Goal: Information Seeking & Learning: Learn about a topic

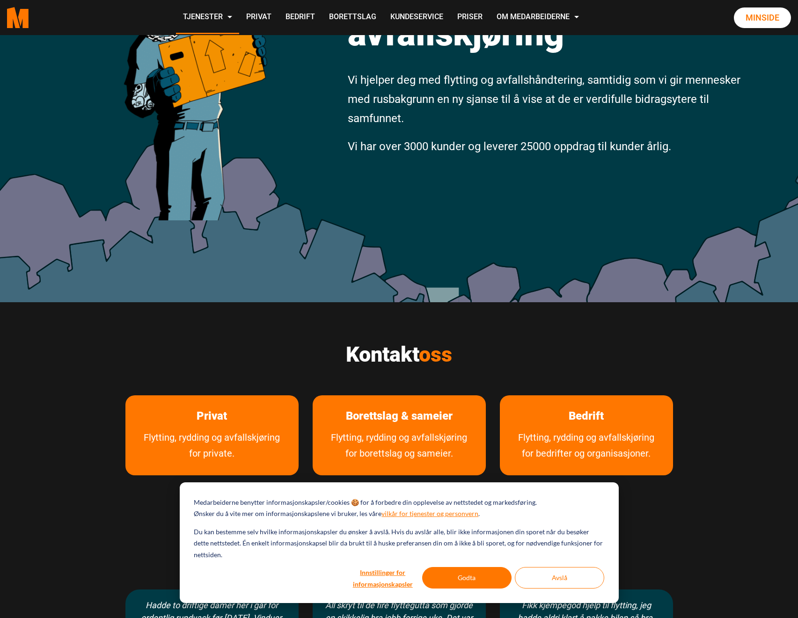
scroll to position [187, 0]
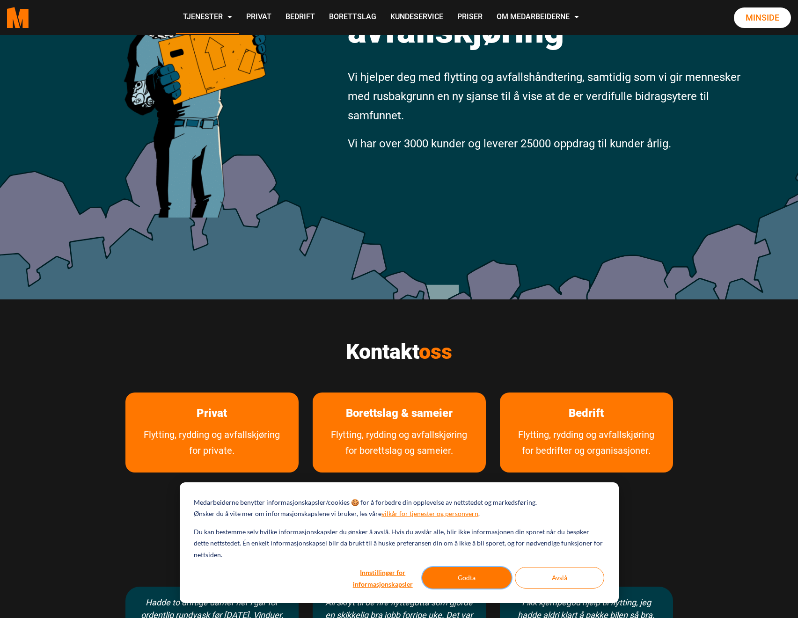
click at [452, 582] on button "Godta" at bounding box center [466, 578] width 89 height 22
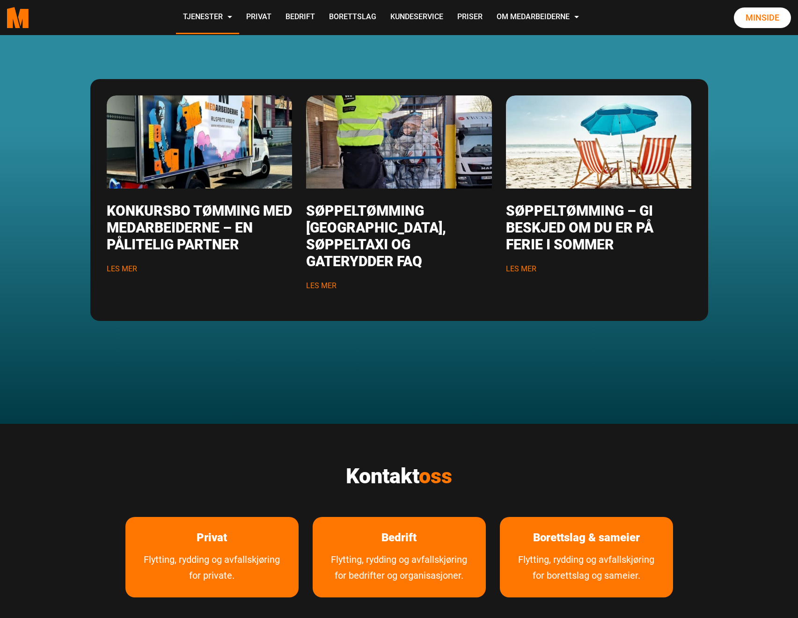
scroll to position [1311, 0]
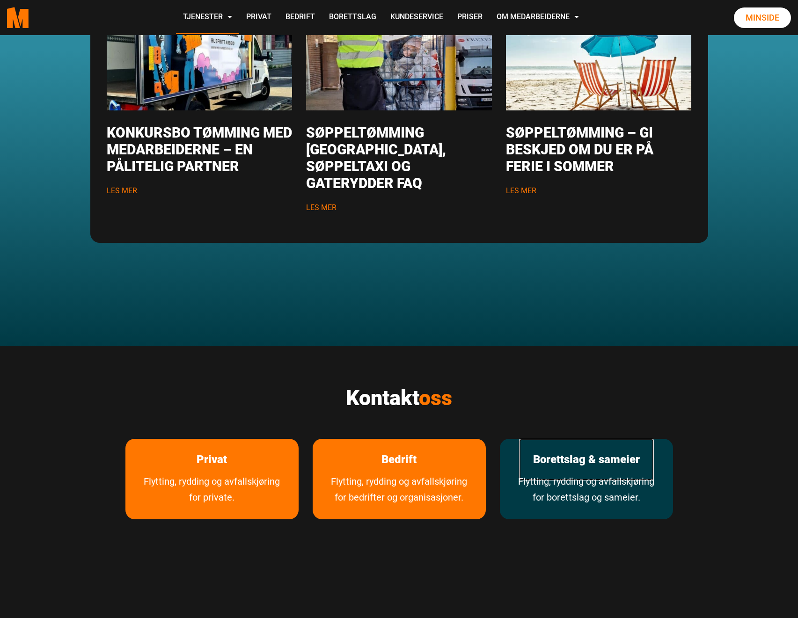
click at [571, 456] on link "Borettslag & sameier" at bounding box center [586, 460] width 135 height 42
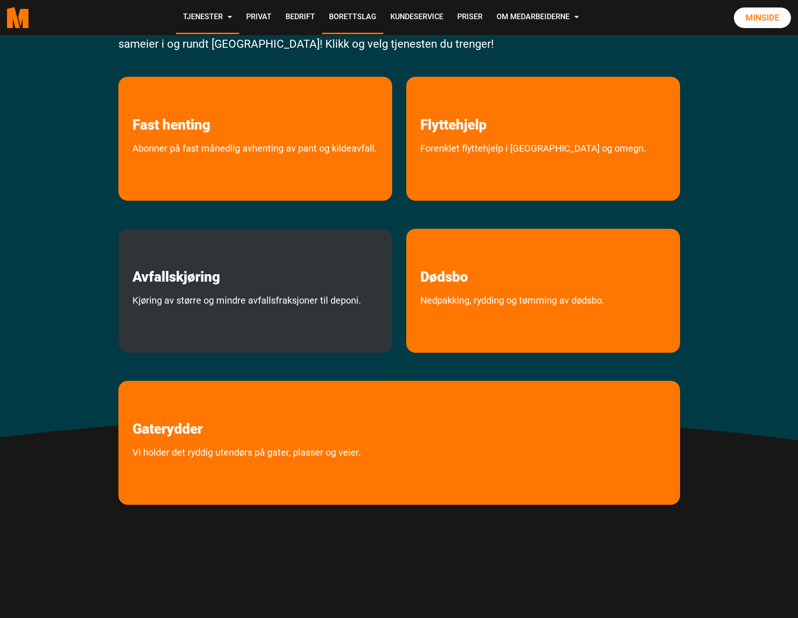
scroll to position [234, 0]
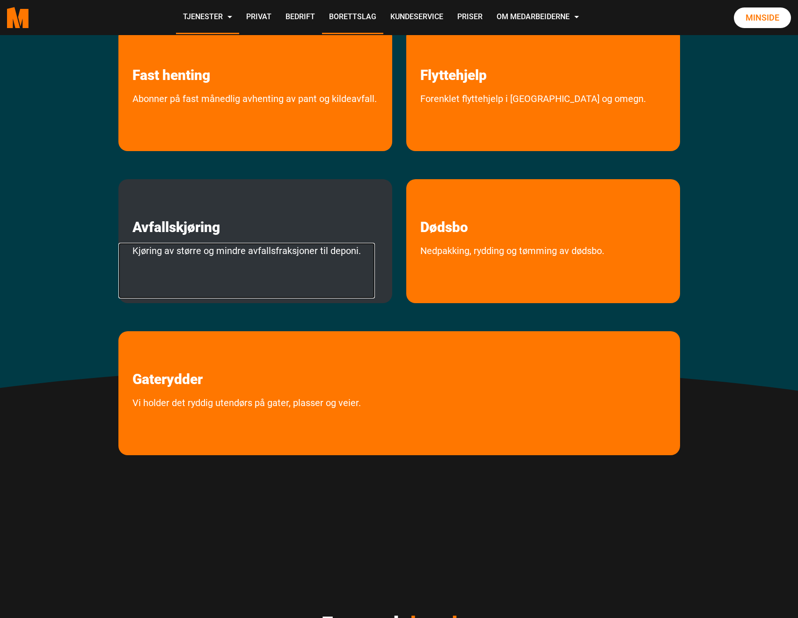
click at [324, 243] on link "Kjøring av større og mindre avfallsfraksjoner til deponi." at bounding box center [246, 271] width 257 height 56
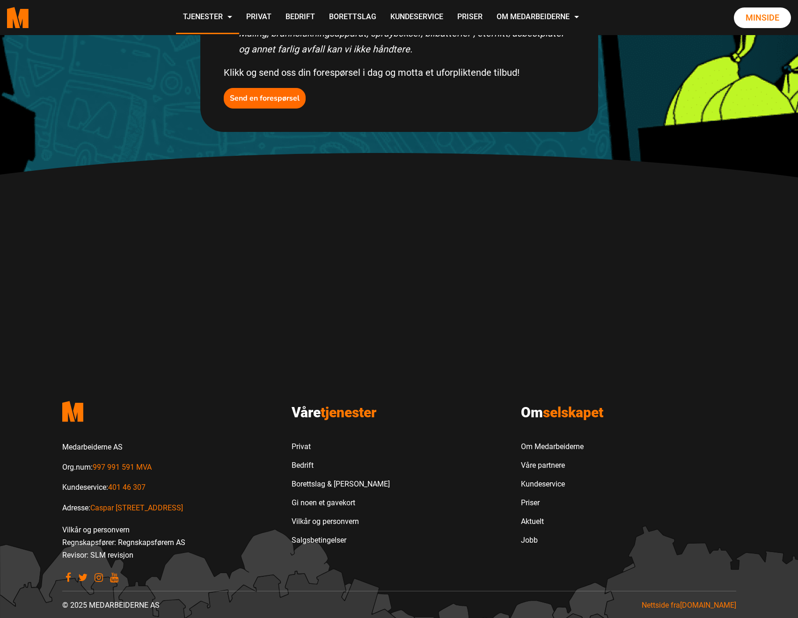
scroll to position [572, 0]
